Goal: Transaction & Acquisition: Purchase product/service

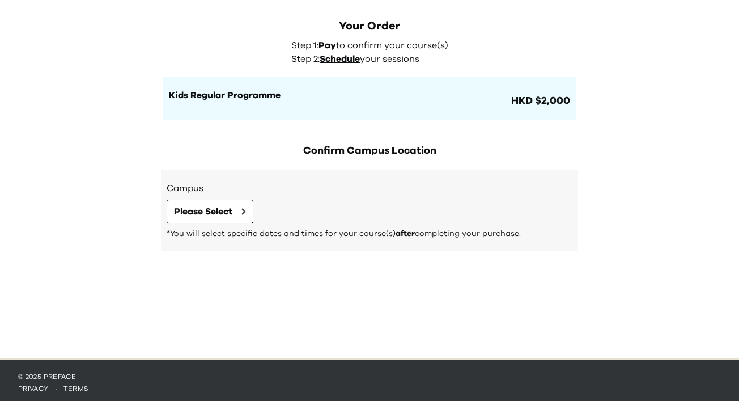
scroll to position [12, 0]
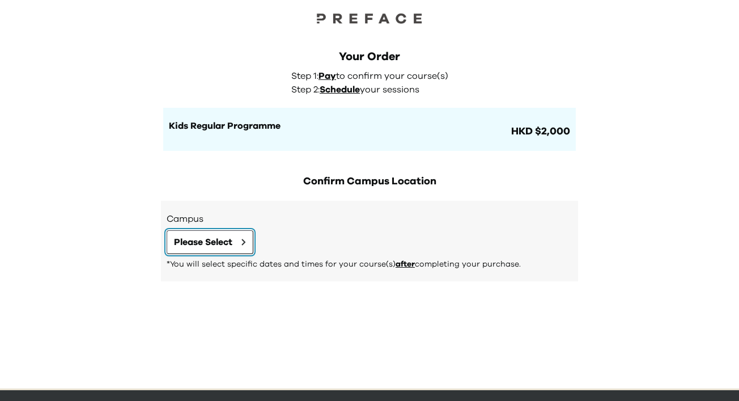
click at [222, 239] on span "Please Select" at bounding box center [203, 242] width 58 height 14
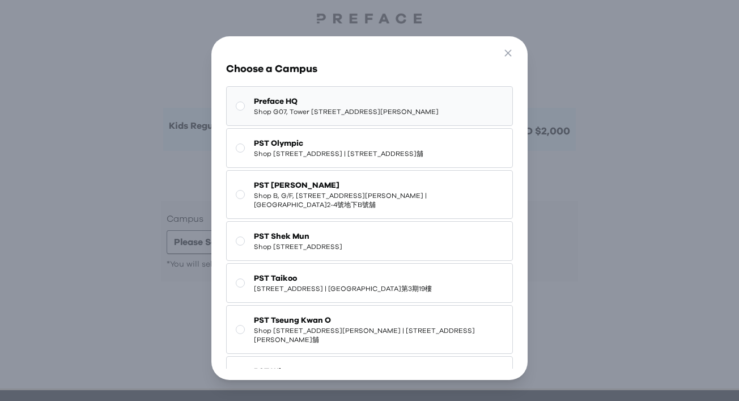
click at [385, 116] on span "Shop G07, Tower [STREET_ADDRESS][PERSON_NAME]" at bounding box center [346, 111] width 185 height 9
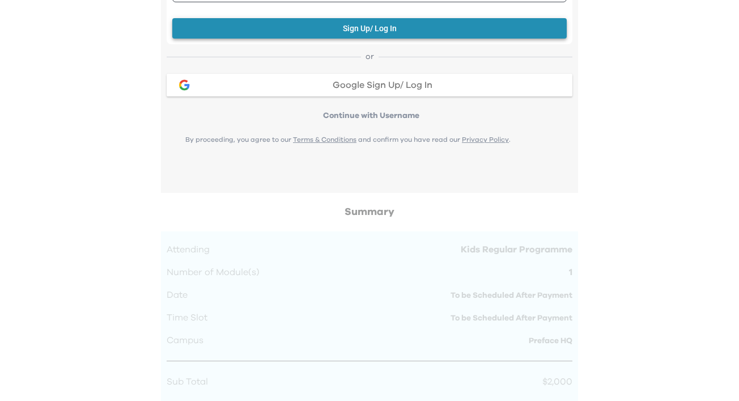
scroll to position [428, 0]
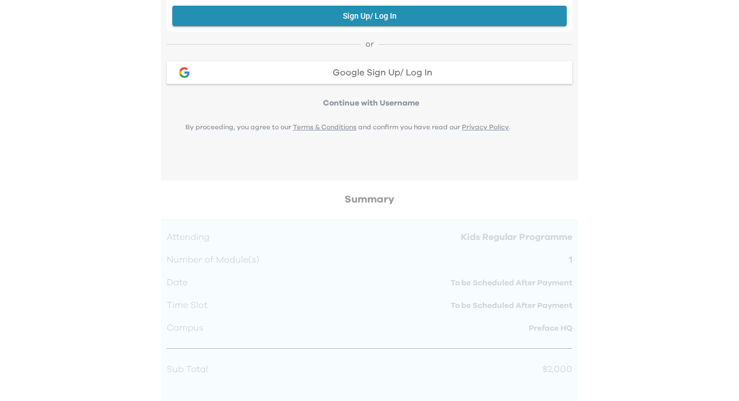
click at [613, 129] on div "Your Order Step 1: Pay to confirm your course(s) Step 2: Schedule your sessions…" at bounding box center [369, 163] width 739 height 1182
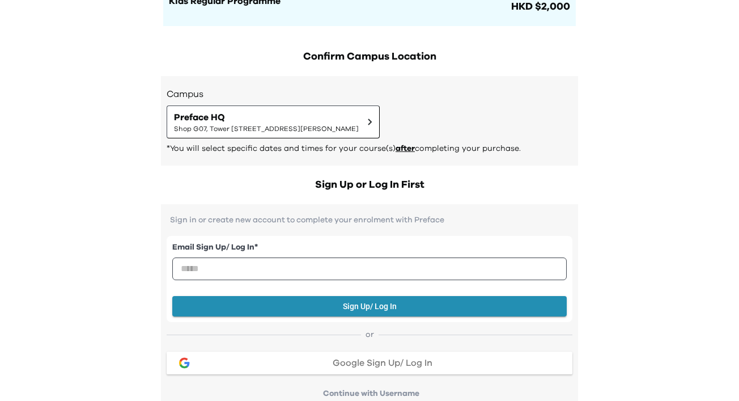
scroll to position [0, 0]
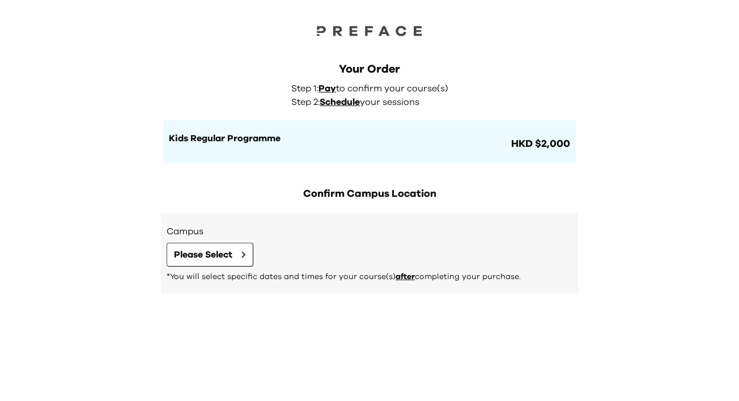
scroll to position [48, 0]
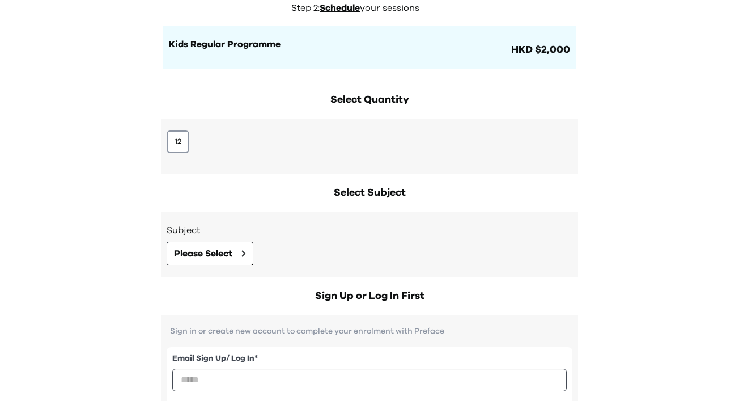
scroll to position [121, 0]
